Goal: Check status: Check status

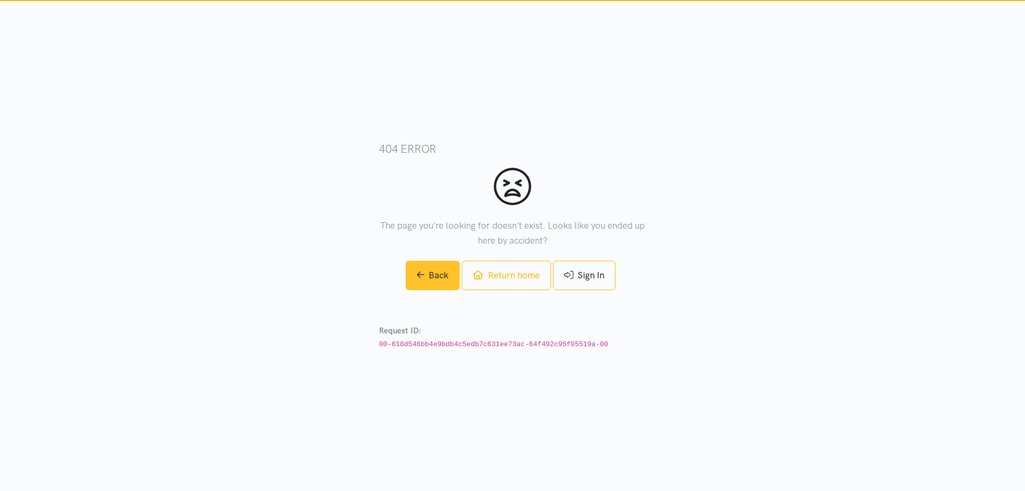
click at [419, 284] on link "Back" at bounding box center [433, 275] width 54 height 29
click at [495, 279] on link "Return home" at bounding box center [506, 275] width 89 height 29
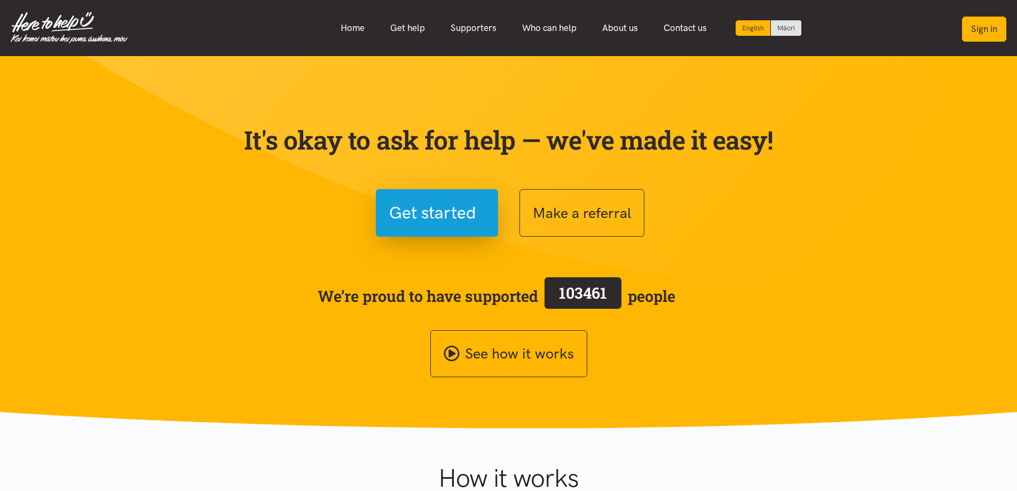
click at [985, 17] on button "Sign in" at bounding box center [984, 29] width 44 height 25
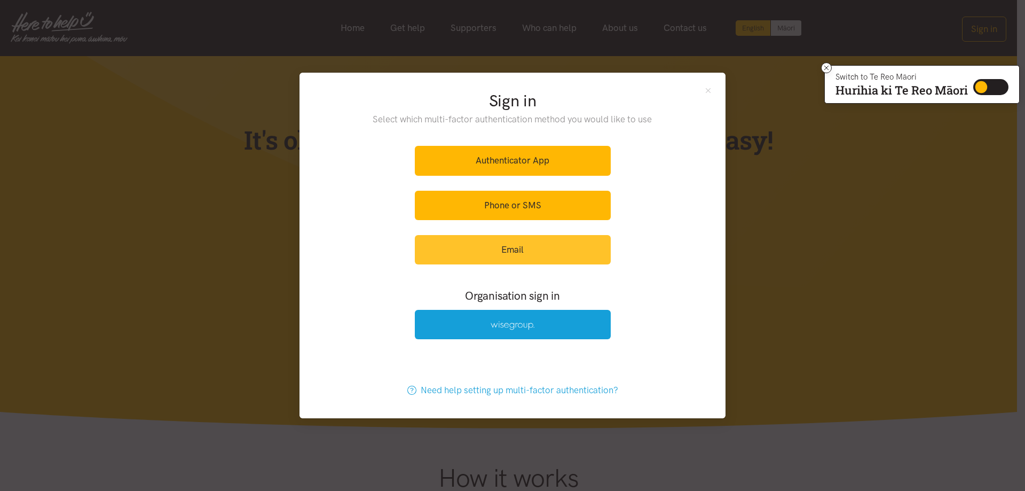
click at [530, 251] on link "Email" at bounding box center [513, 249] width 196 height 29
click at [589, 252] on link "Email" at bounding box center [513, 249] width 196 height 29
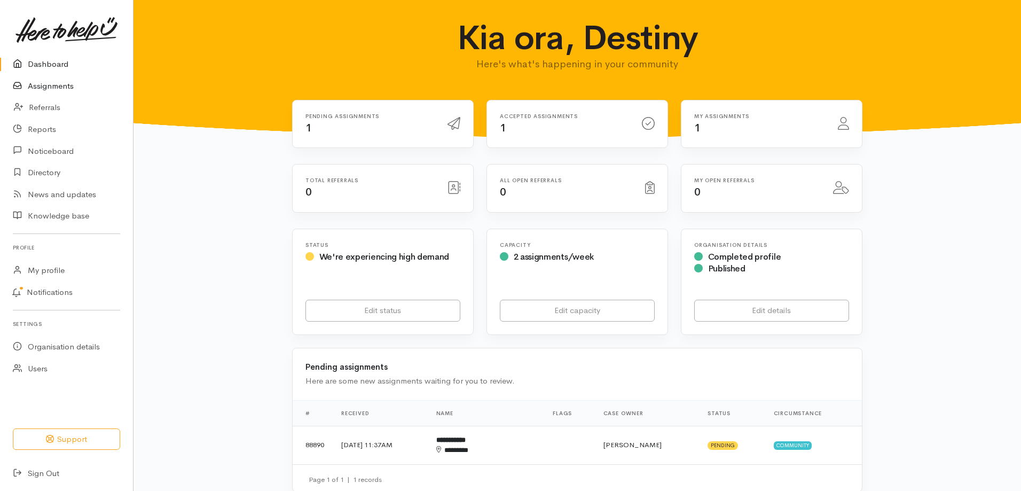
click at [71, 86] on link "Assignments" at bounding box center [66, 86] width 133 height 22
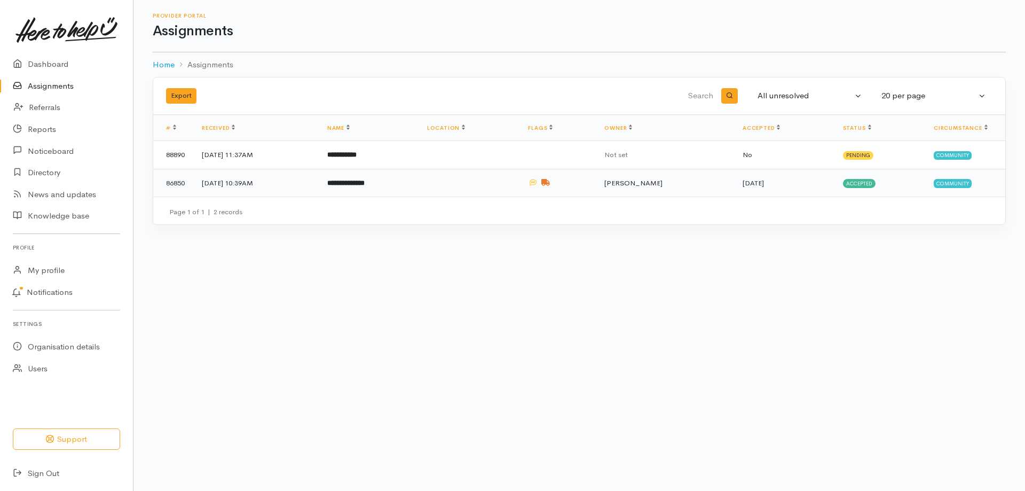
click at [319, 181] on td "23 Jul 2025, 10:39AM" at bounding box center [255, 183] width 125 height 28
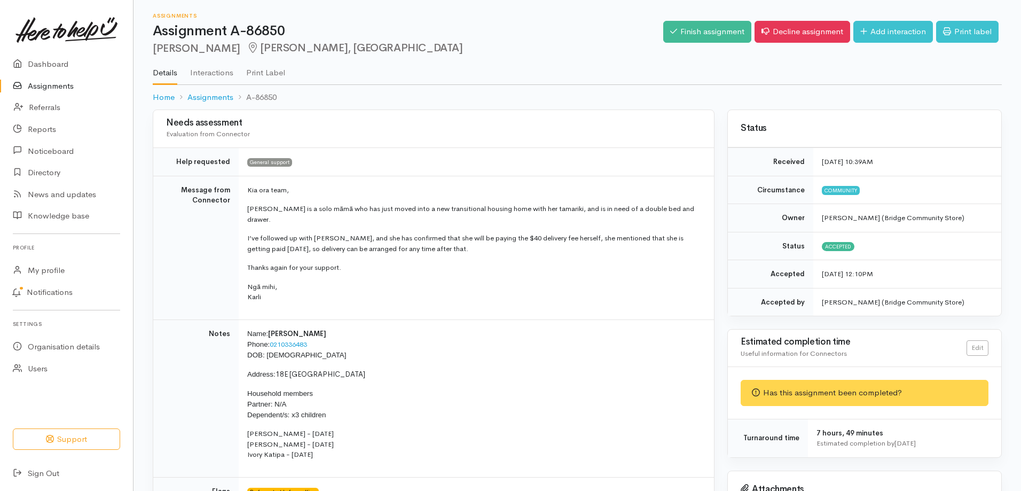
click at [85, 85] on link "Assignments" at bounding box center [66, 86] width 133 height 22
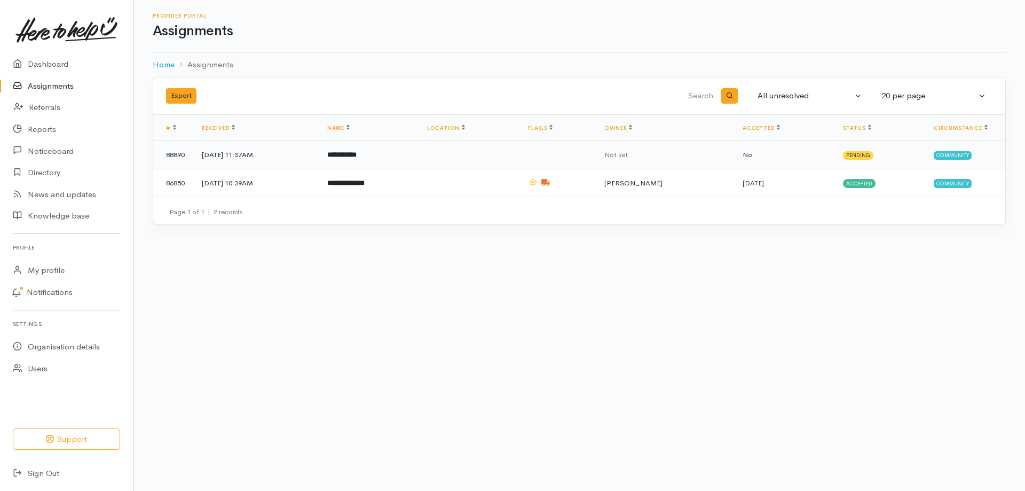
click at [357, 156] on b "**********" at bounding box center [341, 154] width 29 height 7
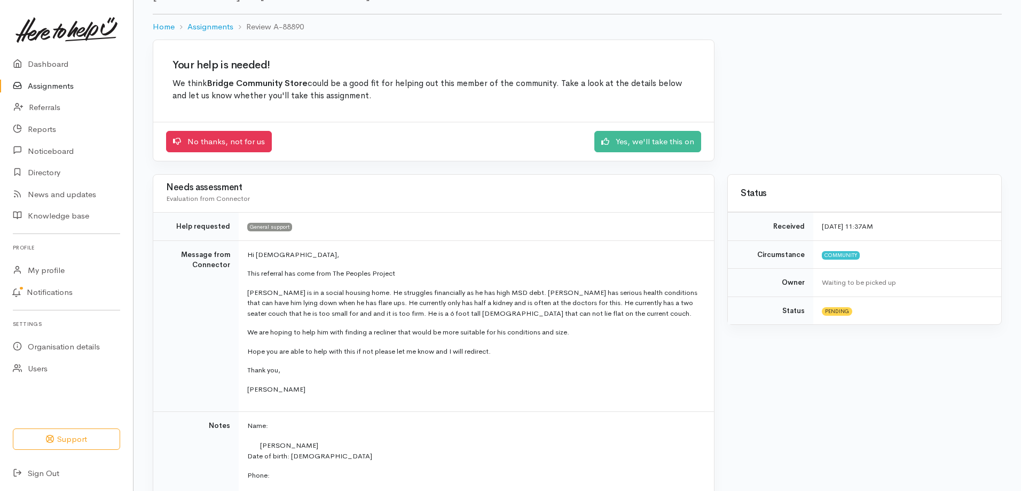
scroll to position [53, 0]
